Goal: Find specific page/section: Find specific page/section

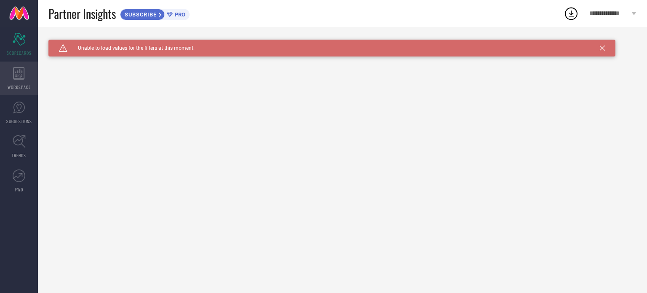
click at [19, 80] on div "WORKSPACE" at bounding box center [19, 78] width 38 height 34
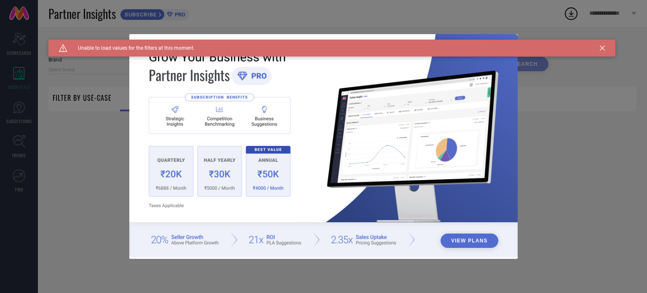
type input "1 STOP FASHION"
type input "All"
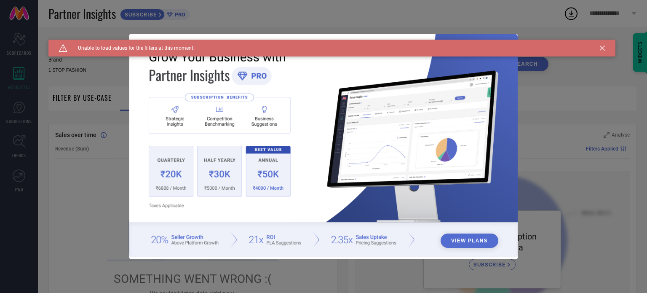
click at [600, 45] on div "Caution Created with Sketch. Unable to load values for the filters at this mome…" at bounding box center [331, 48] width 567 height 17
